Goal: Task Accomplishment & Management: Complete application form

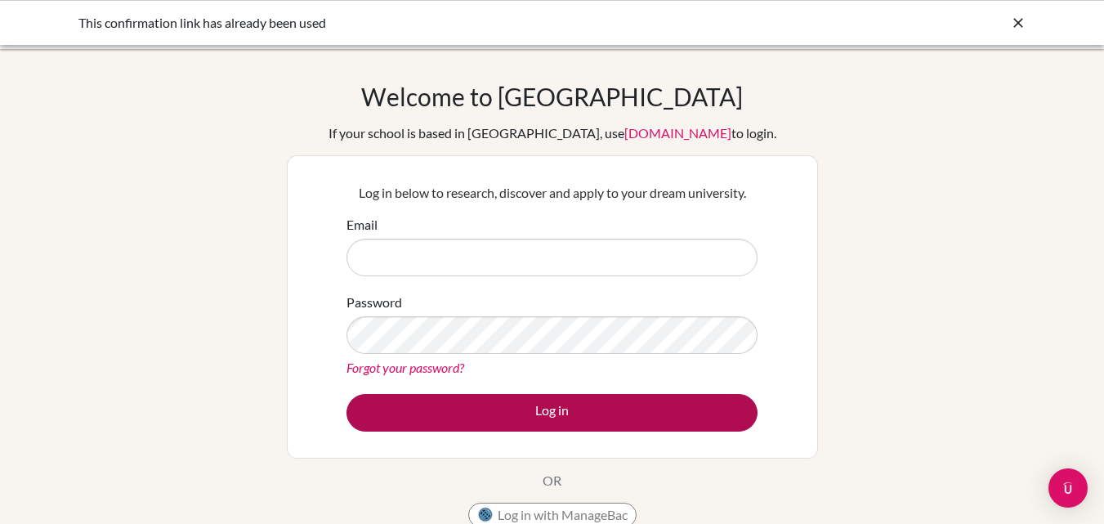
type input "[EMAIL_ADDRESS][DOMAIN_NAME]"
click at [552, 412] on button "Log in" at bounding box center [551, 413] width 411 height 38
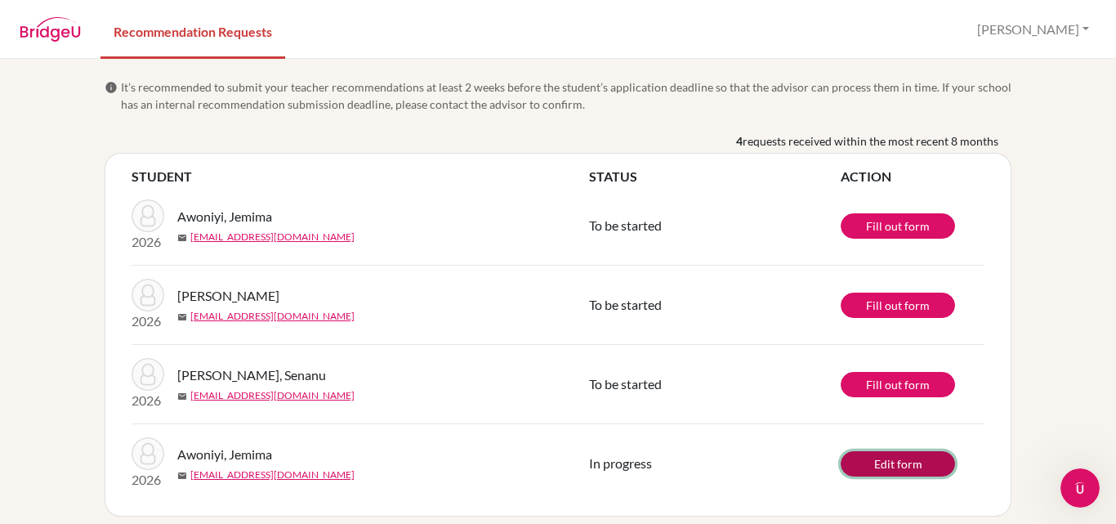
click at [890, 475] on link "Edit form" at bounding box center [898, 463] width 114 height 25
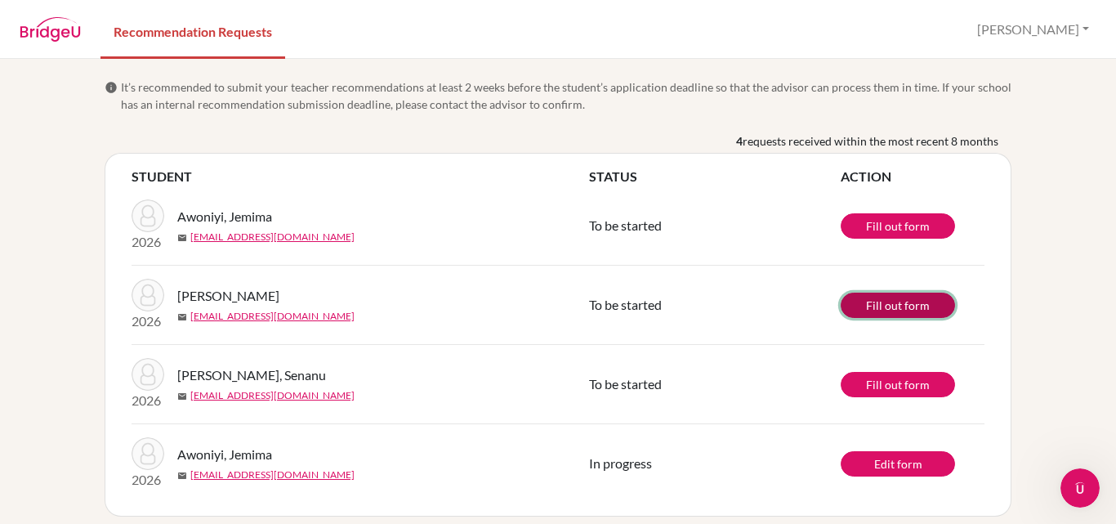
click at [875, 301] on link "Fill out form" at bounding box center [898, 304] width 114 height 25
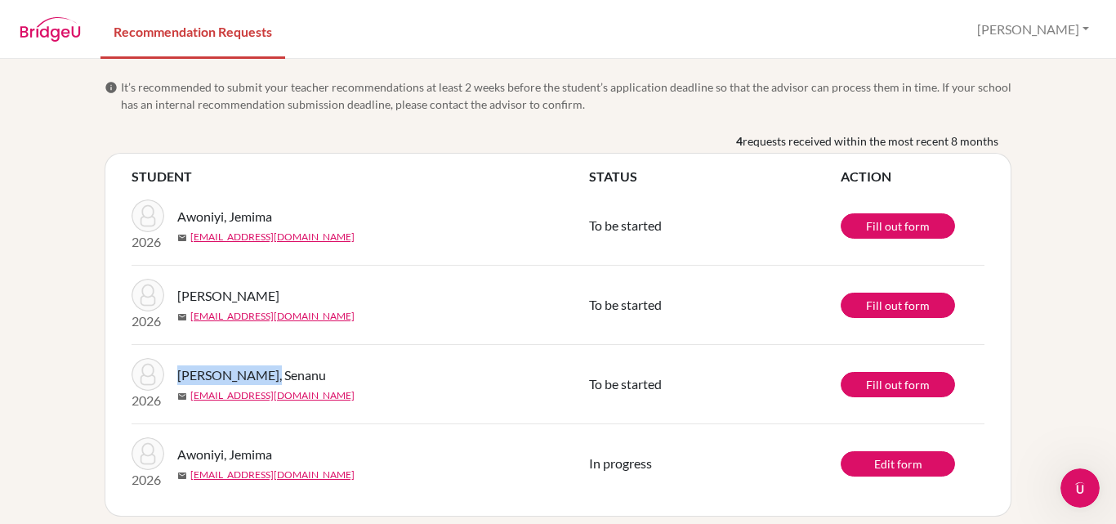
drag, startPoint x: 172, startPoint y: 374, endPoint x: 265, endPoint y: 373, distance: 93.1
click at [265, 373] on div "Ziddah, Senanu" at bounding box center [389, 375] width 424 height 20
copy span "Ziddah, Senanu"
